Goal: Task Accomplishment & Management: Manage account settings

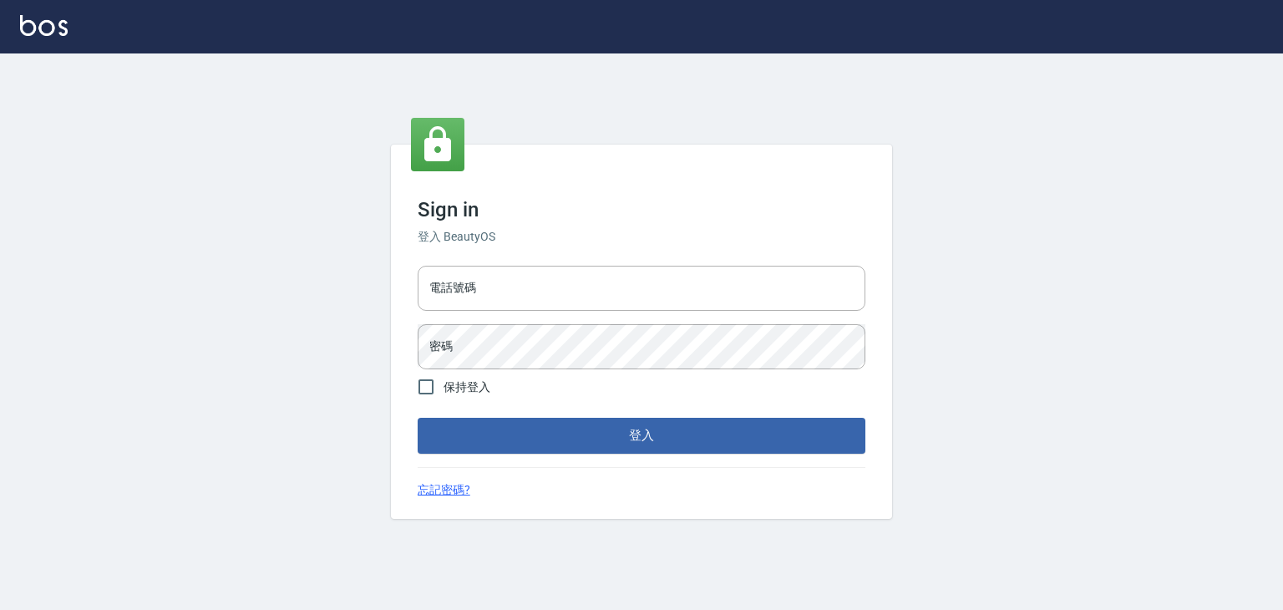
type input "0976025353"
drag, startPoint x: 488, startPoint y: 407, endPoint x: 488, endPoint y: 425, distance: 18.4
click at [488, 414] on form "電話號碼 [PHONE_NUMBER] 電話號碼 密碼 密碼 保持登入 登入" at bounding box center [642, 356] width 448 height 194
click at [488, 425] on button "登入" at bounding box center [642, 435] width 448 height 35
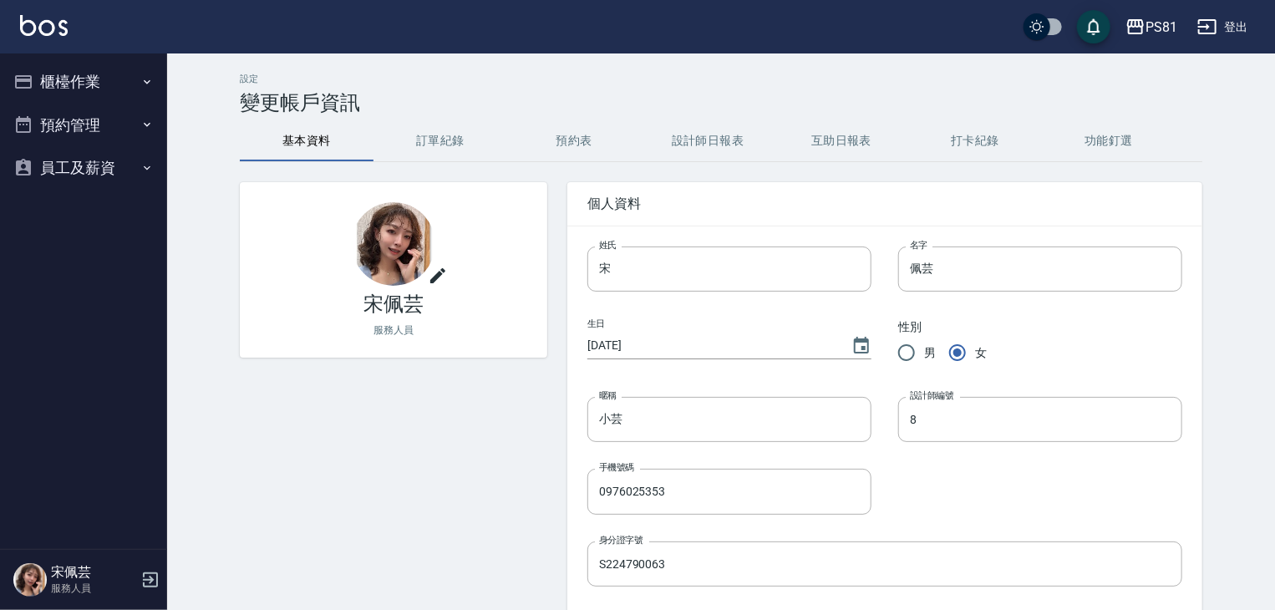
click at [70, 81] on button "櫃檯作業" at bounding box center [84, 81] width 154 height 43
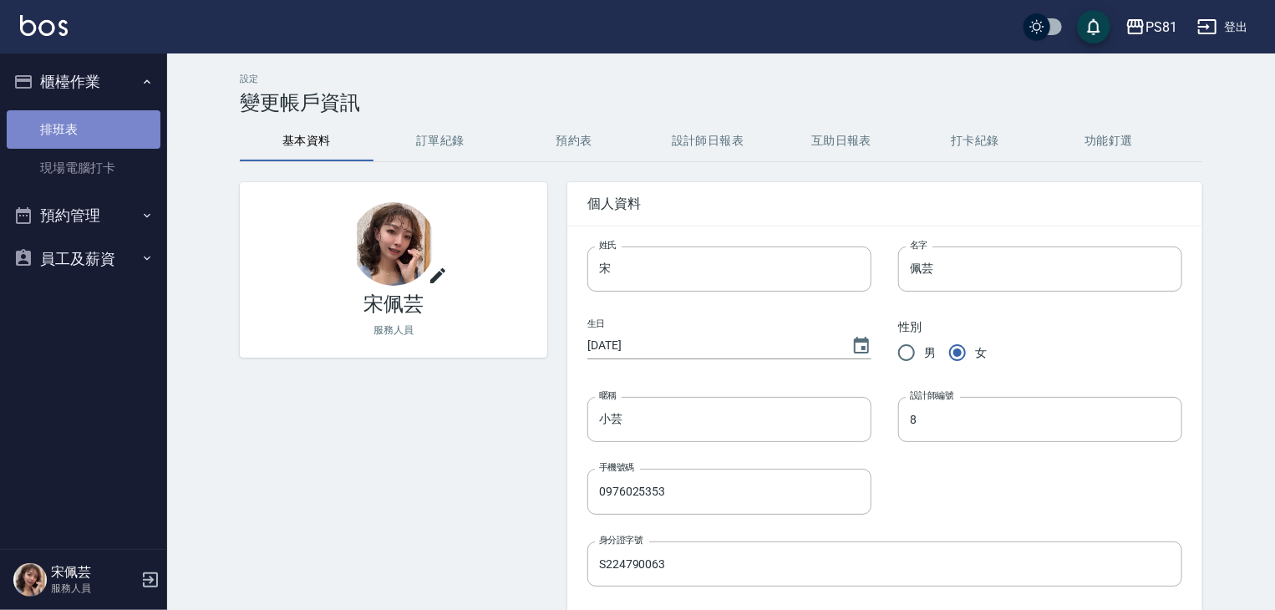
click at [97, 138] on link "排班表" at bounding box center [84, 129] width 154 height 38
